Goal: Transaction & Acquisition: Purchase product/service

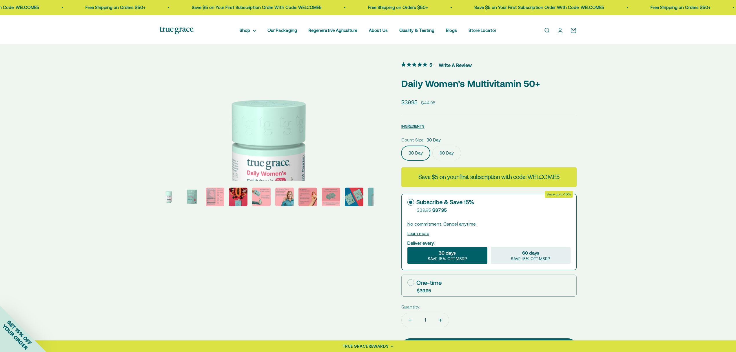
scroll to position [0, 68]
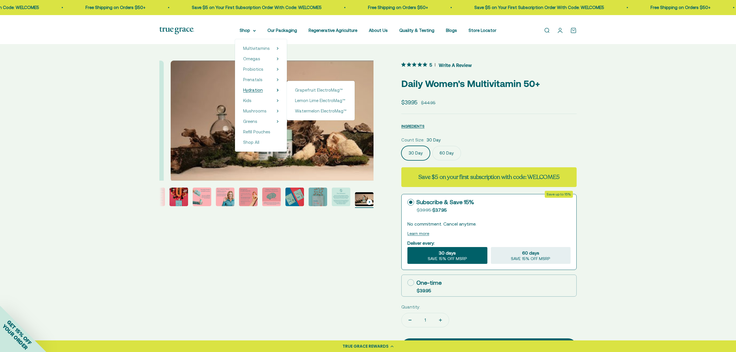
click at [248, 92] on span "Hydration" at bounding box center [253, 89] width 20 height 5
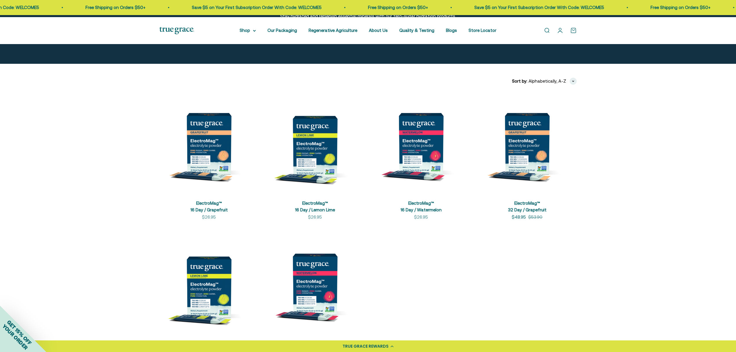
scroll to position [77, 0]
click at [210, 168] on img at bounding box center [208, 143] width 99 height 99
